Goal: Information Seeking & Learning: Learn about a topic

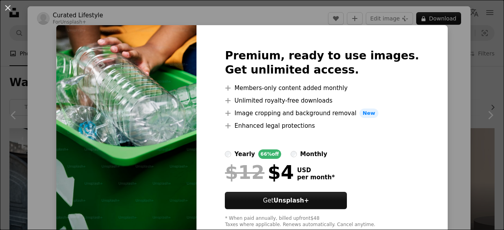
scroll to position [472, 0]
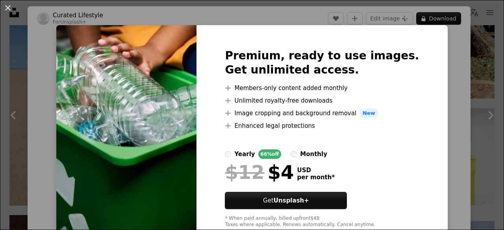
click at [453, 81] on div "An X shape Premium, ready to use images. Get unlimited access. A plus sign Memb…" at bounding box center [252, 115] width 504 height 230
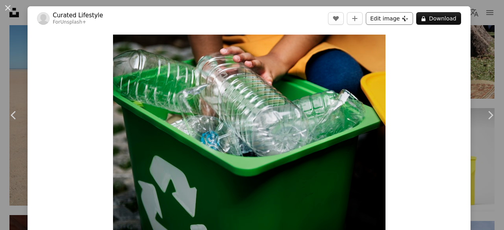
click at [375, 17] on button "Edit image Plus sign for Unsplash+" at bounding box center [389, 18] width 47 height 13
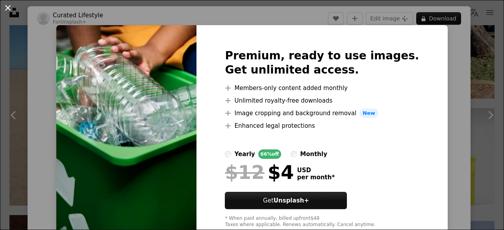
click at [7, 9] on button "An X shape" at bounding box center [7, 7] width 9 height 9
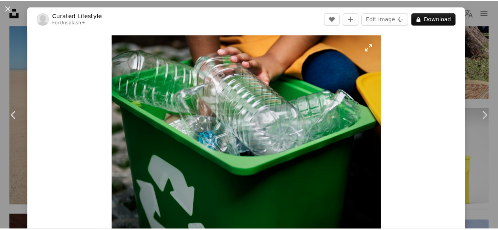
scroll to position [118, 0]
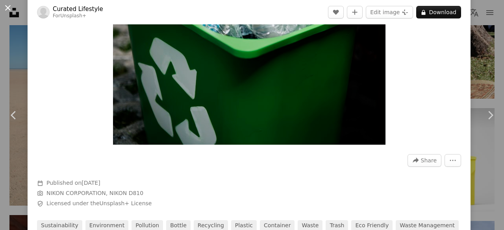
click at [8, 6] on button "An X shape" at bounding box center [7, 7] width 9 height 9
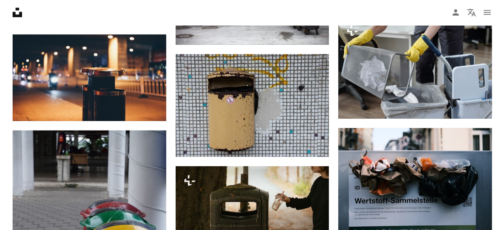
scroll to position [1102, 0]
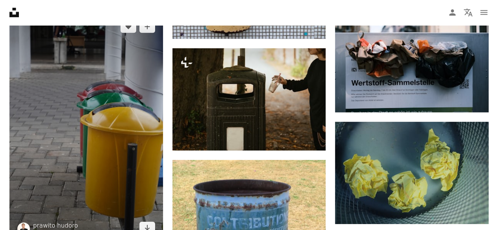
click at [88, 163] on img at bounding box center [85, 128] width 153 height 230
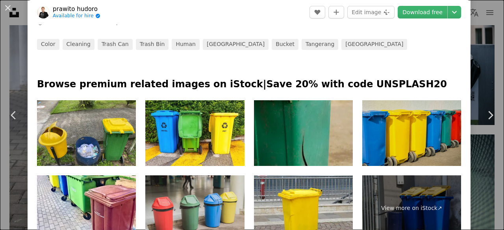
scroll to position [354, 0]
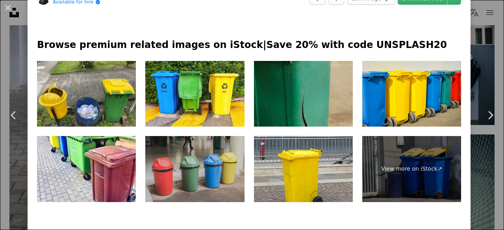
click at [203, 163] on img at bounding box center [194, 169] width 99 height 66
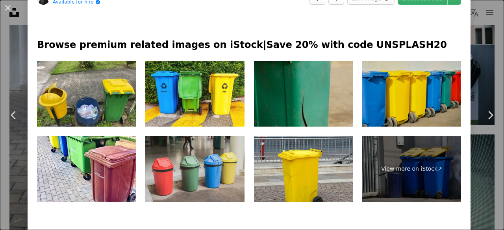
click at [421, 90] on img at bounding box center [411, 94] width 99 height 66
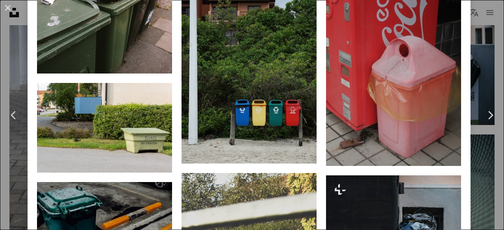
scroll to position [866, 0]
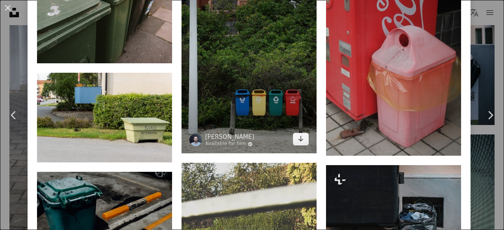
click at [266, 107] on img at bounding box center [248, 52] width 135 height 202
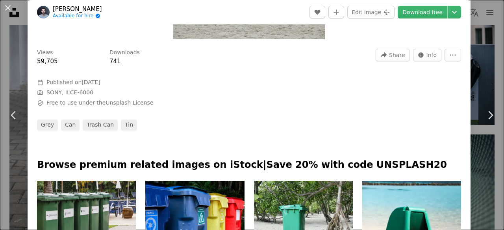
scroll to position [275, 0]
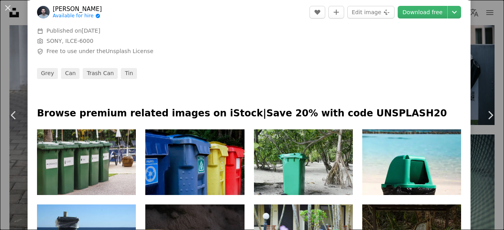
click at [188, 157] on img at bounding box center [194, 162] width 99 height 66
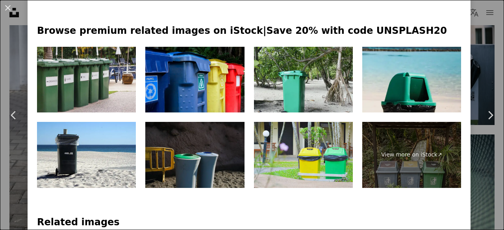
scroll to position [393, 0]
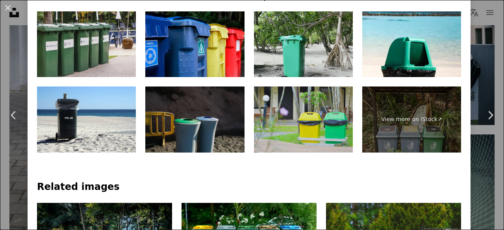
click at [320, 124] on img at bounding box center [303, 120] width 99 height 66
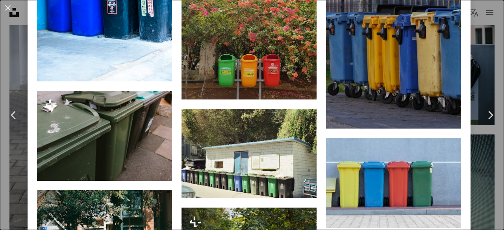
scroll to position [826, 0]
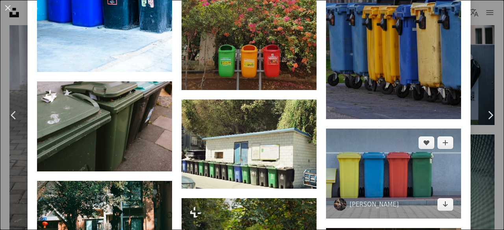
click at [392, 173] on img at bounding box center [393, 174] width 135 height 90
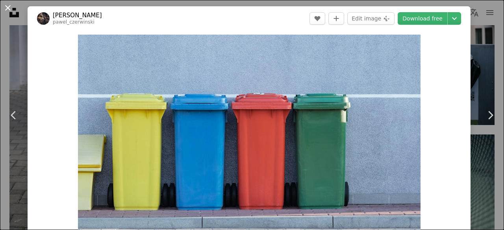
click at [6, 9] on button "An X shape" at bounding box center [7, 7] width 9 height 9
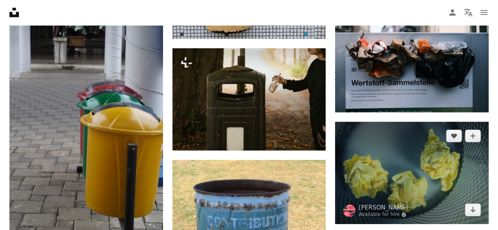
click at [416, 173] on img at bounding box center [411, 173] width 153 height 102
